Goal: Navigation & Orientation: Find specific page/section

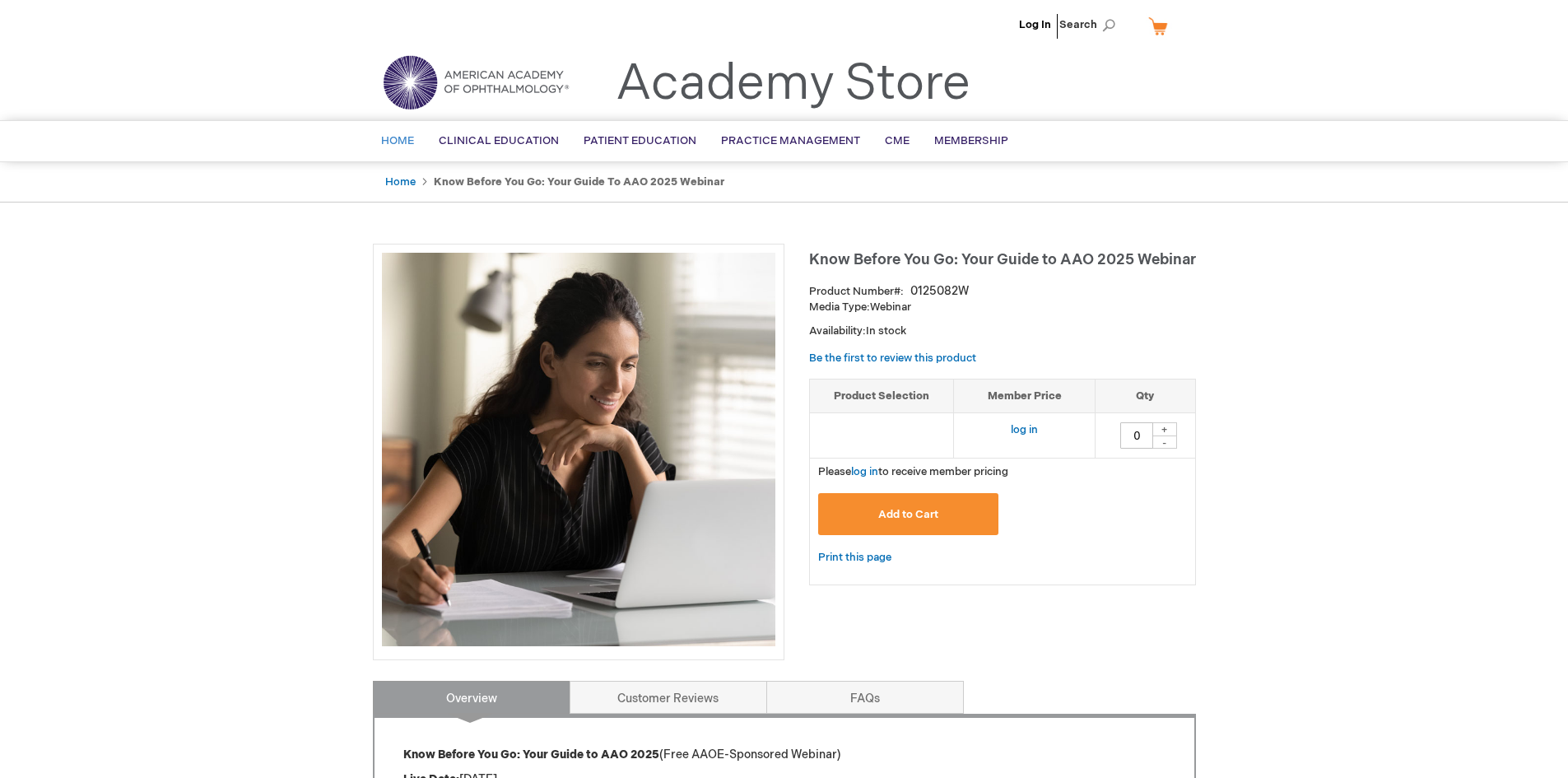
click at [389, 139] on span "Home" at bounding box center [397, 140] width 33 height 13
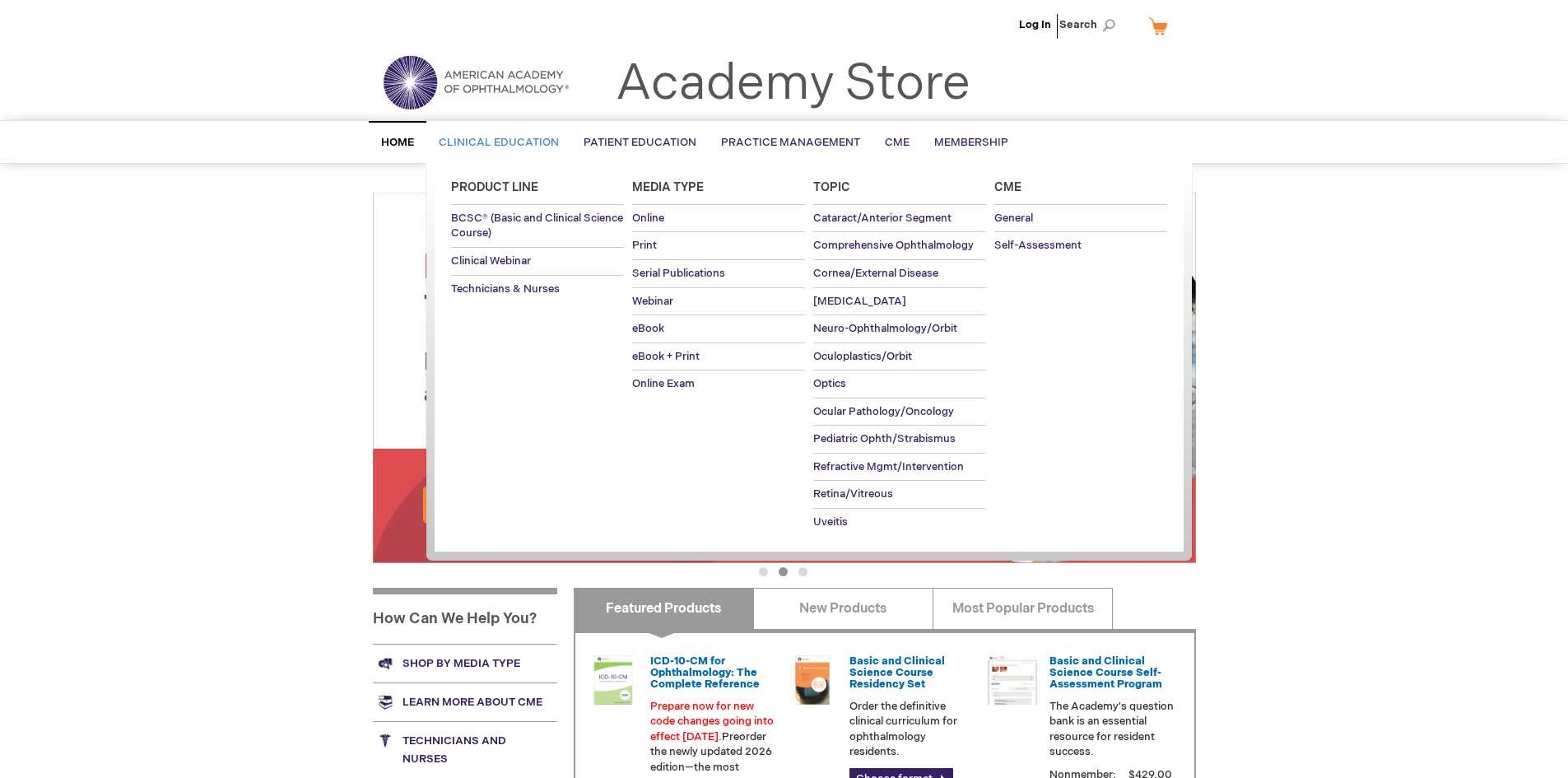
click at [462, 140] on span "Clinical Education" at bounding box center [499, 142] width 120 height 13
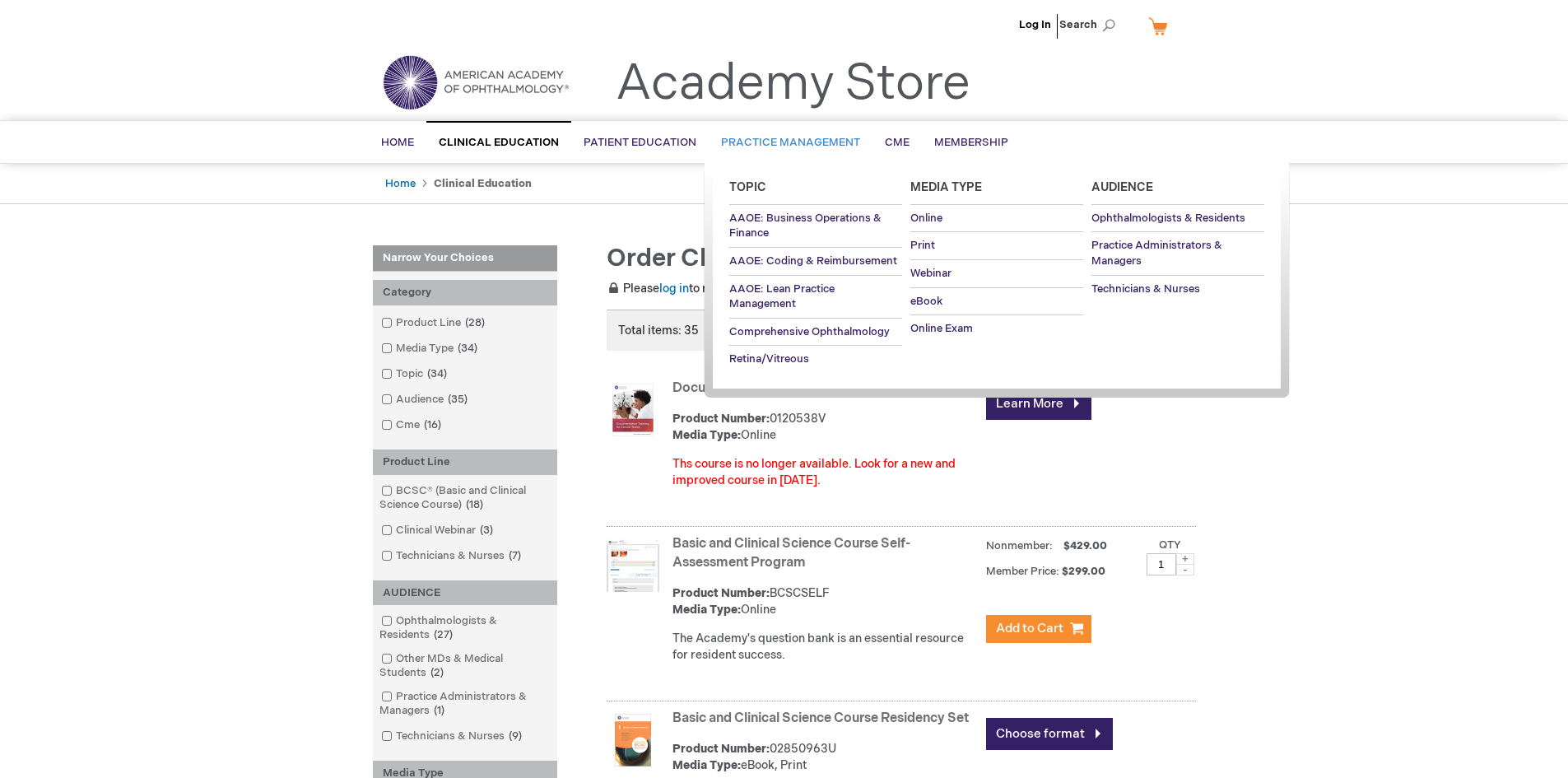
click at [756, 146] on span "Practice Management" at bounding box center [790, 142] width 139 height 13
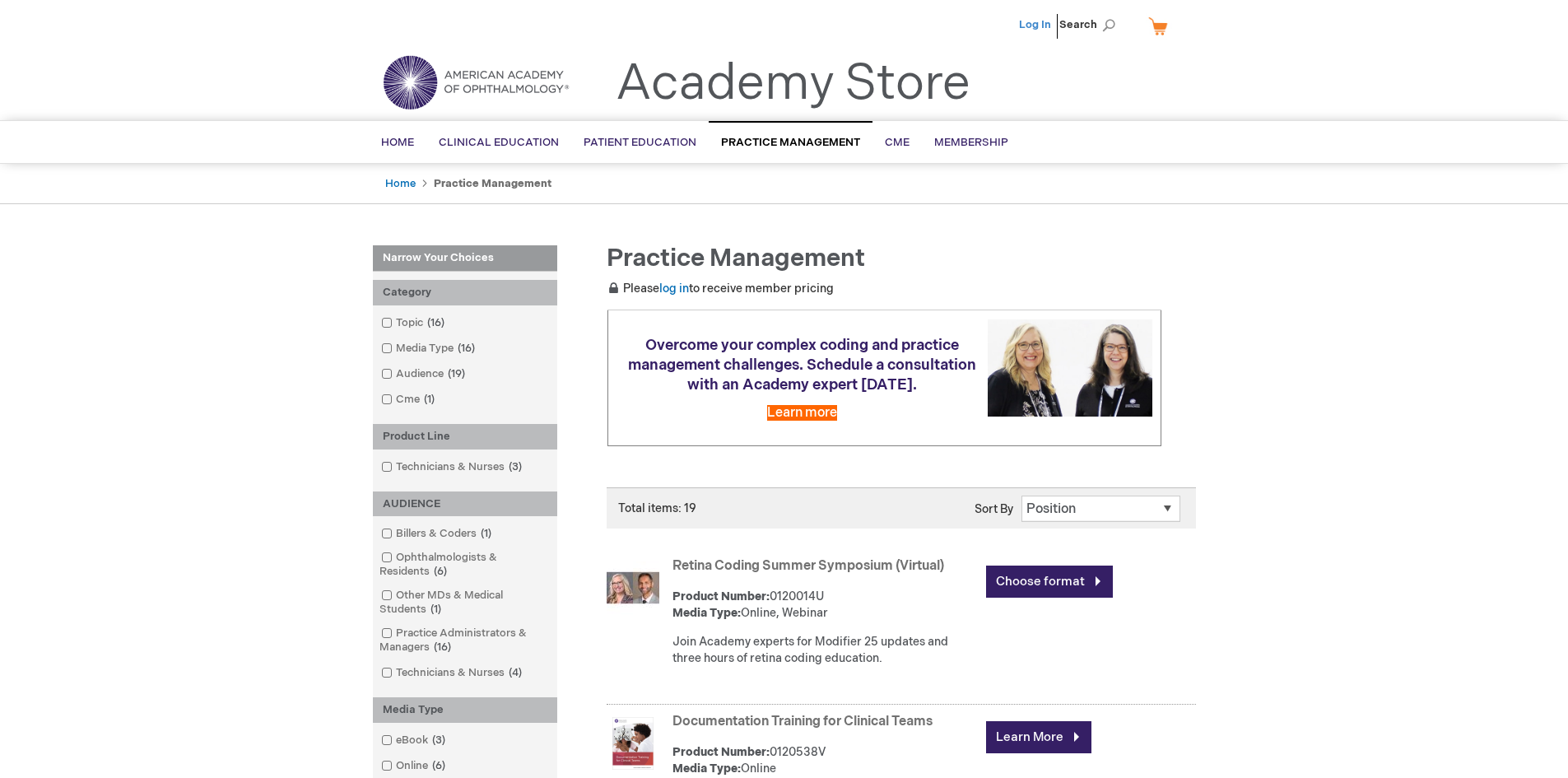
click at [1048, 30] on link "Log In" at bounding box center [1034, 24] width 32 height 13
